Goal: Navigation & Orientation: Find specific page/section

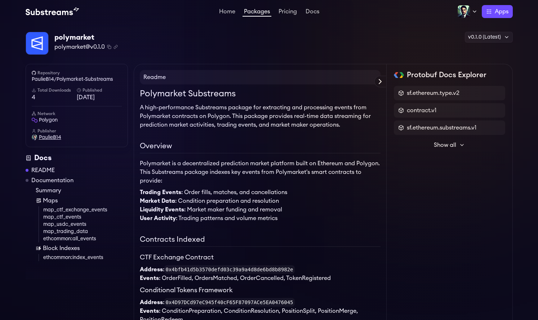
click at [50, 138] on span "PaulieB14" at bounding box center [50, 137] width 22 height 7
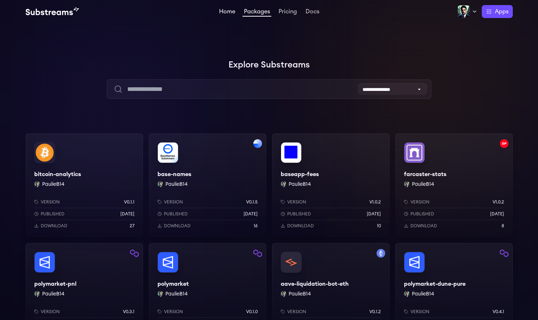
click at [229, 13] on link "Home" at bounding box center [227, 12] width 19 height 7
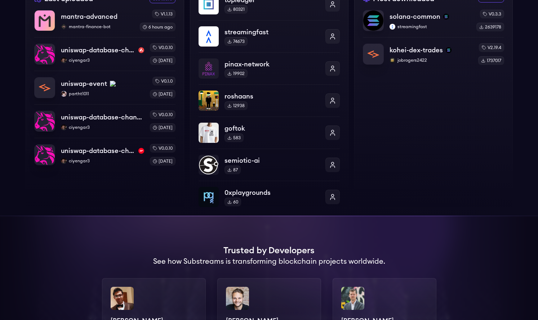
scroll to position [373, 0]
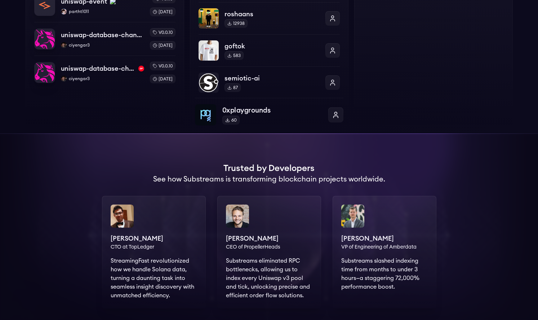
click at [258, 112] on p "0xplaygrounds" at bounding box center [272, 110] width 100 height 10
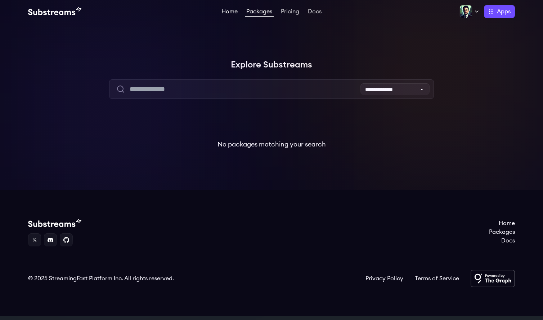
click at [234, 14] on link "Home" at bounding box center [229, 12] width 19 height 7
